Goal: Task Accomplishment & Management: Complete application form

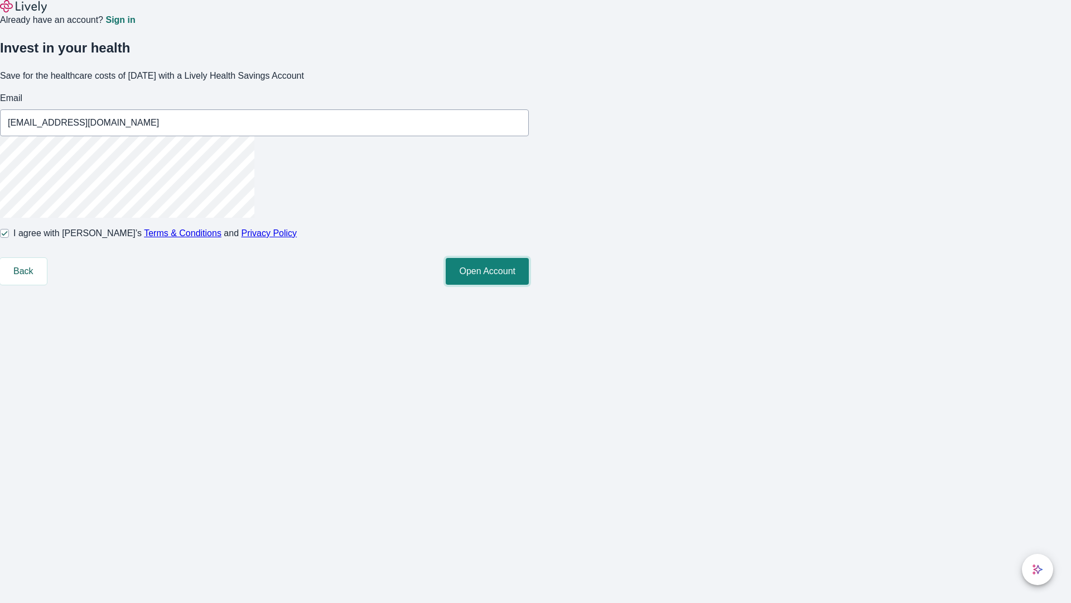
click at [529, 285] on button "Open Account" at bounding box center [487, 271] width 83 height 27
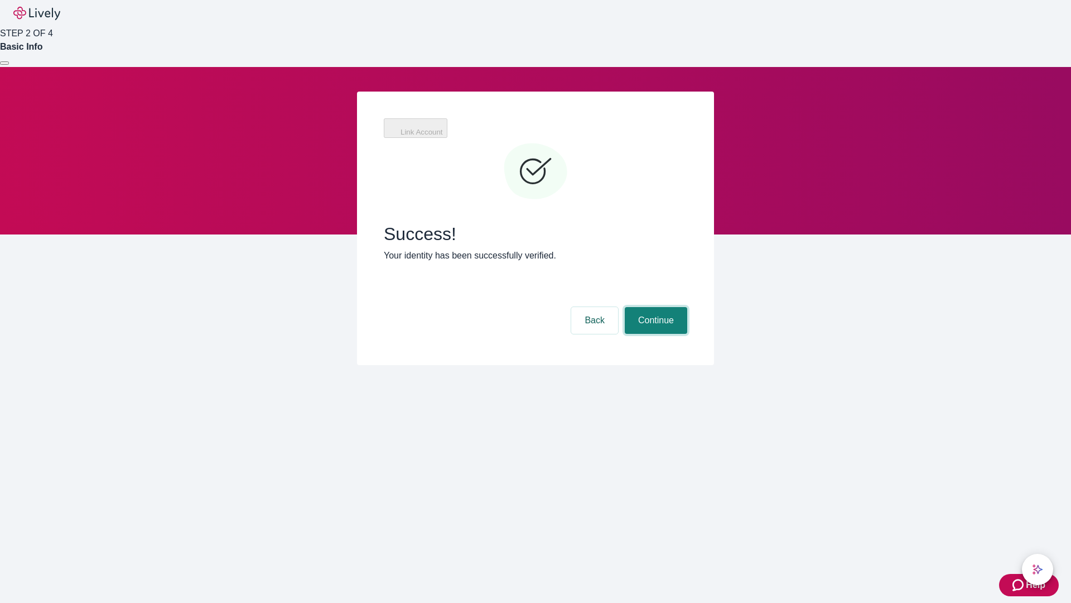
click at [654, 307] on button "Continue" at bounding box center [656, 320] width 62 height 27
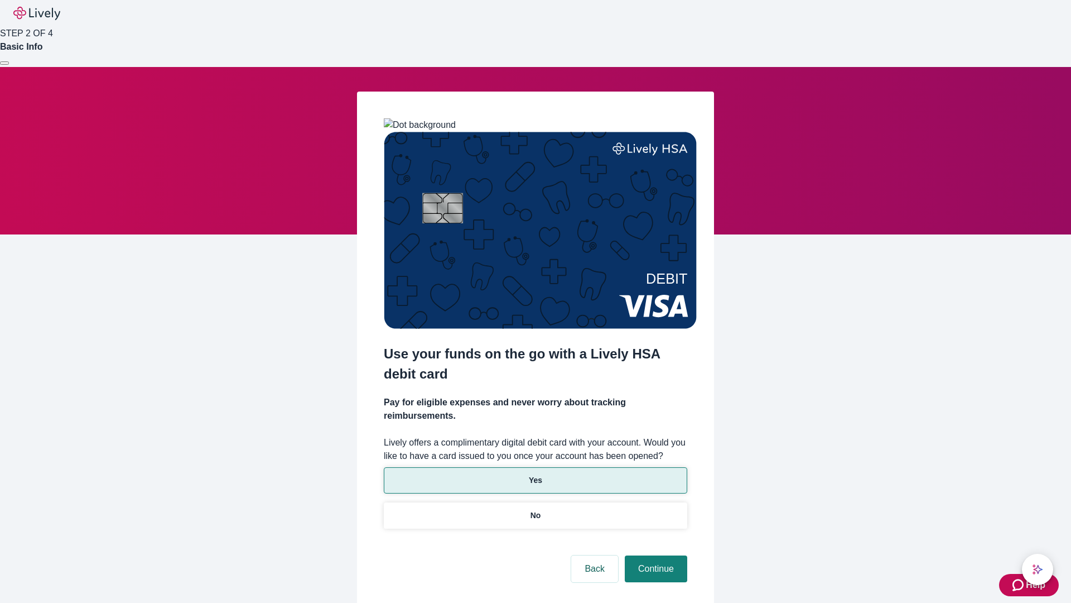
click at [535, 474] on p "Yes" at bounding box center [535, 480] width 13 height 12
click at [654, 555] on button "Continue" at bounding box center [656, 568] width 62 height 27
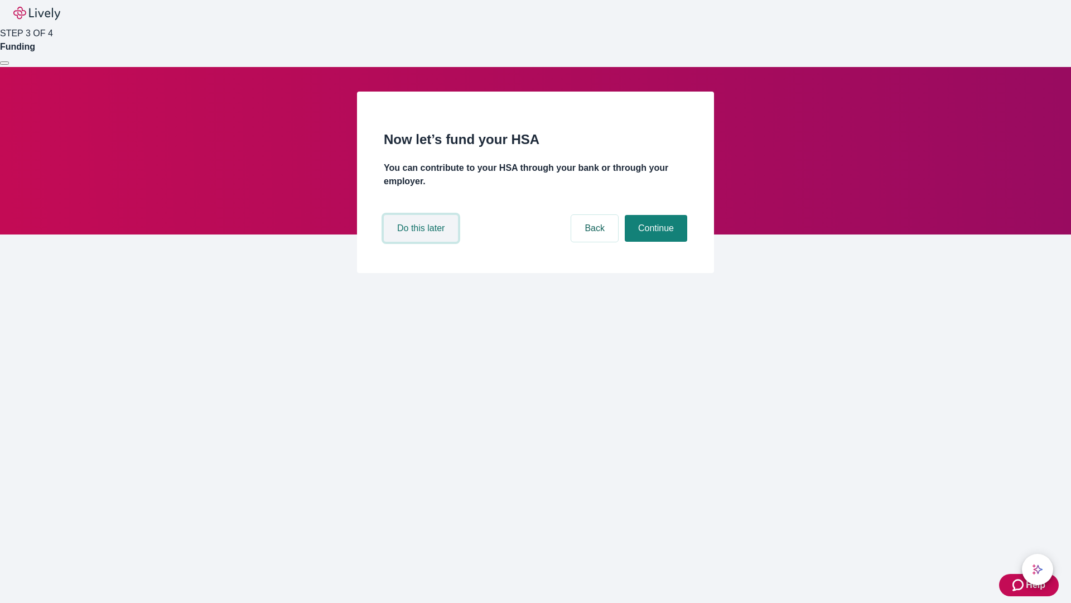
click at [422, 242] on button "Do this later" at bounding box center [421, 228] width 74 height 27
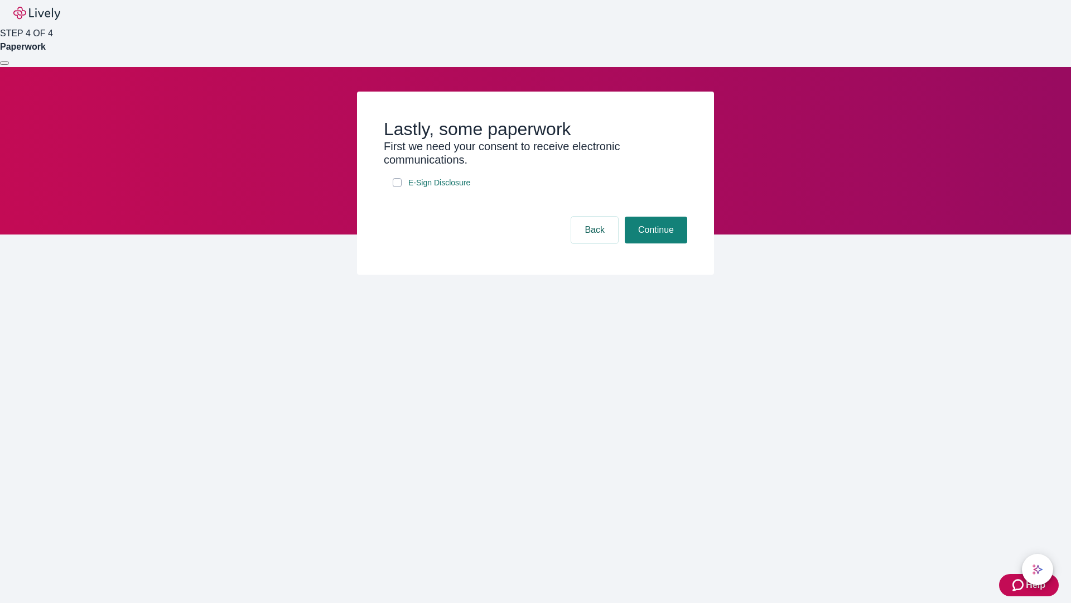
click at [397, 187] on input "E-Sign Disclosure" at bounding box center [397, 182] width 9 height 9
checkbox input "true"
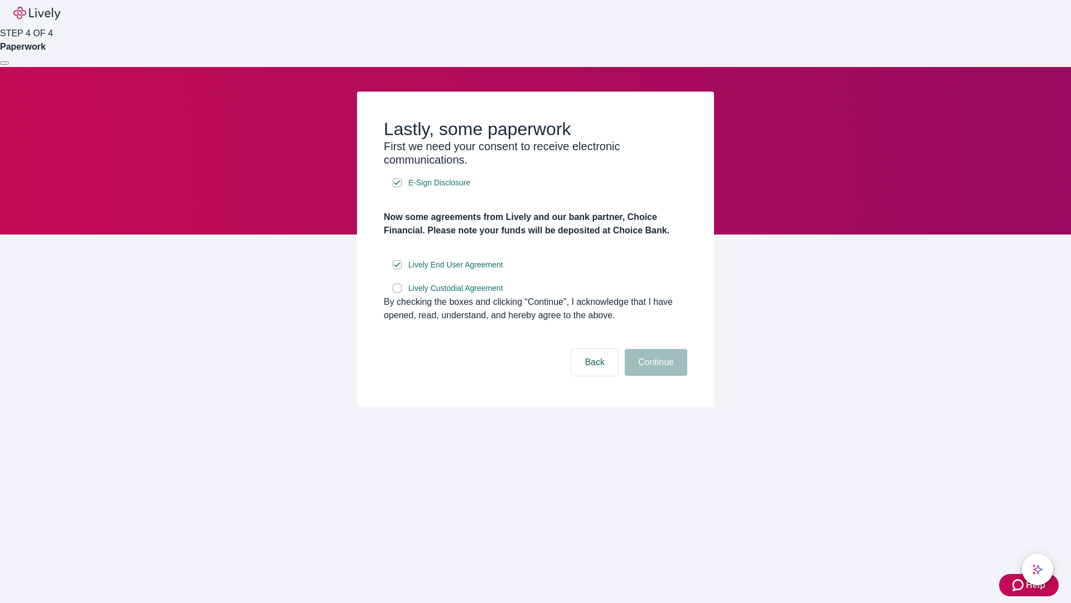
click at [397, 292] on input "Lively Custodial Agreement" at bounding box center [397, 287] width 9 height 9
checkbox input "true"
click at [654, 375] on button "Continue" at bounding box center [656, 362] width 62 height 27
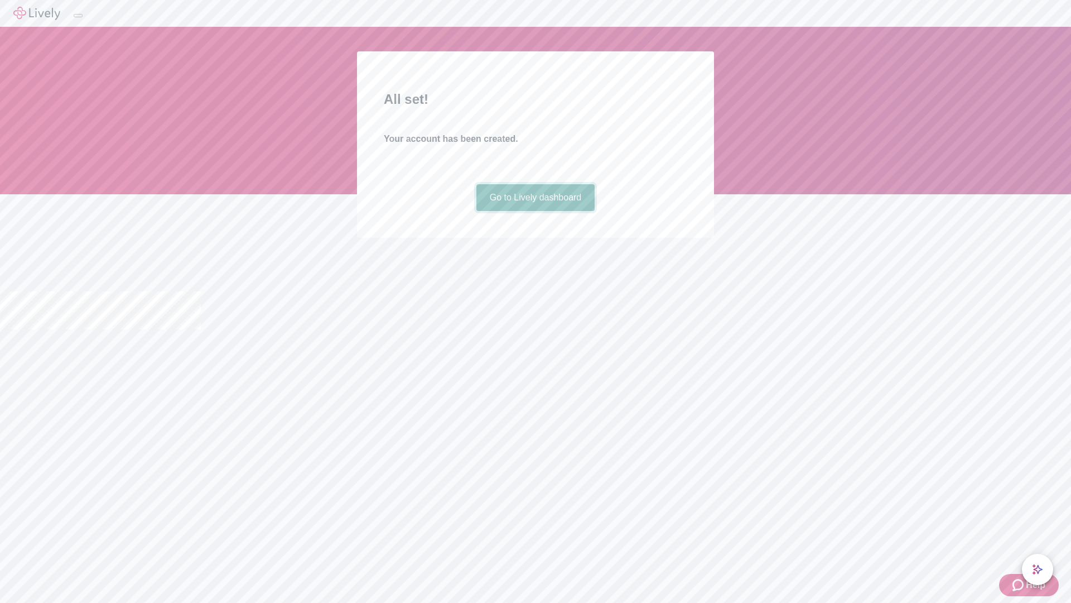
click at [535, 211] on link "Go to Lively dashboard" at bounding box center [535, 197] width 119 height 27
